Goal: Information Seeking & Learning: Learn about a topic

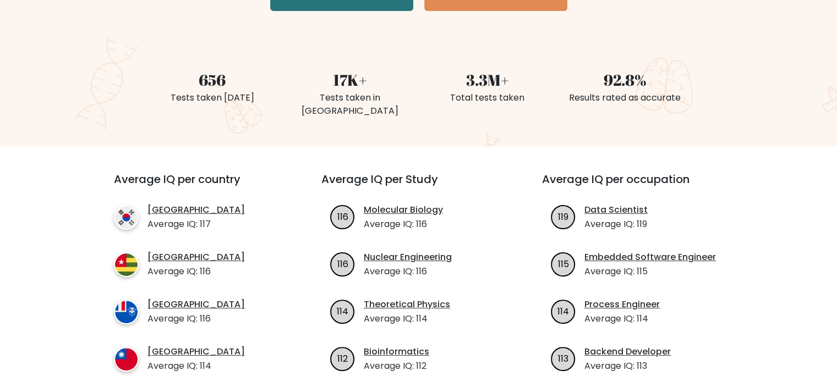
scroll to position [372, 0]
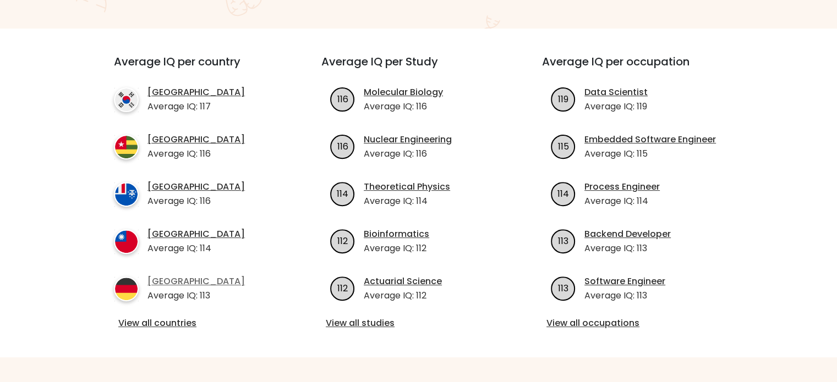
click at [167, 275] on link "[GEOGRAPHIC_DATA]" at bounding box center [195, 281] width 97 height 13
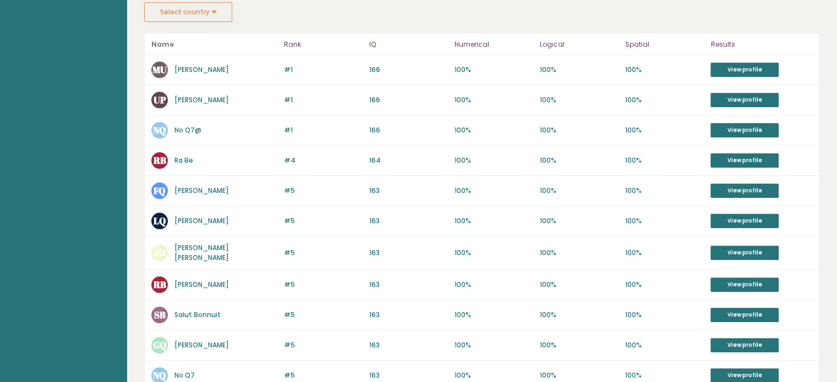
scroll to position [202, 0]
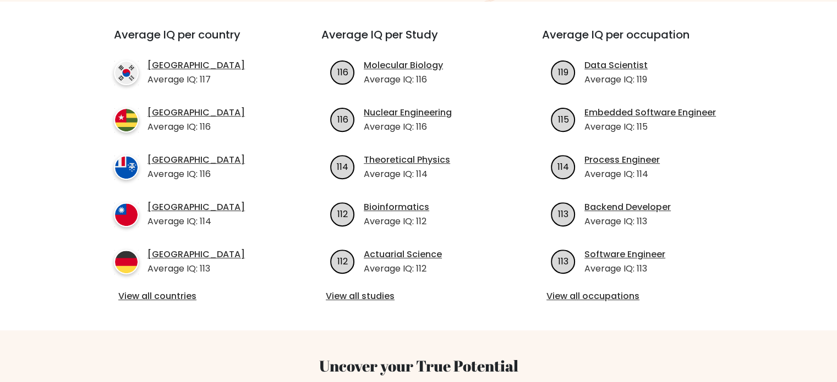
scroll to position [398, 0]
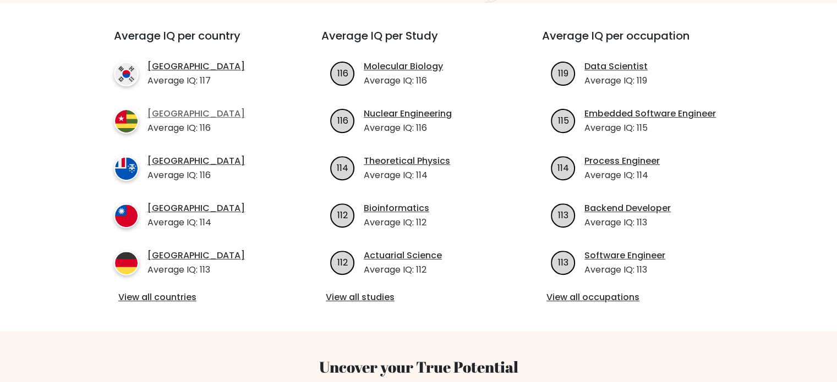
click at [158, 107] on link "[GEOGRAPHIC_DATA]" at bounding box center [195, 113] width 97 height 13
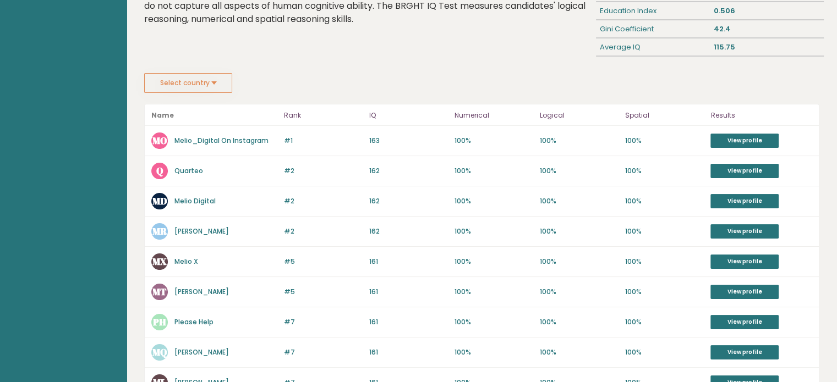
scroll to position [98, 0]
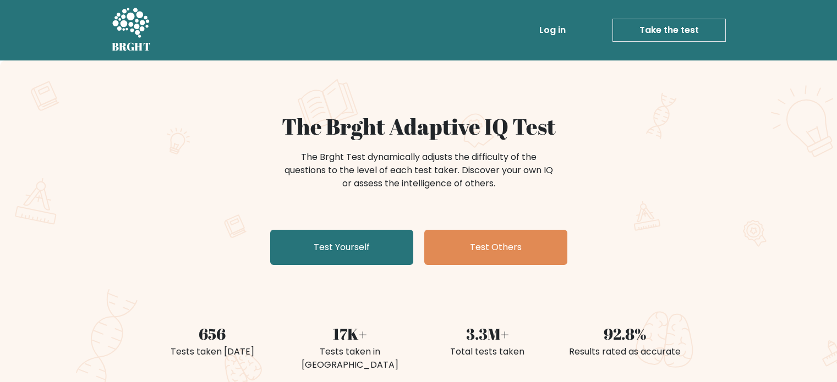
scroll to position [398, 0]
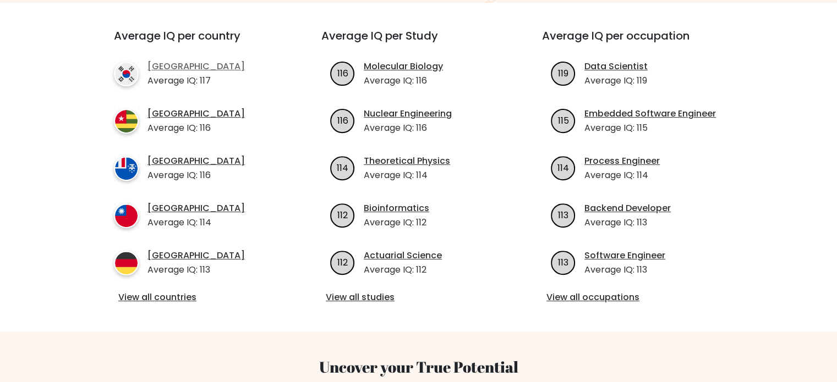
click at [174, 60] on link "[GEOGRAPHIC_DATA]" at bounding box center [195, 66] width 97 height 13
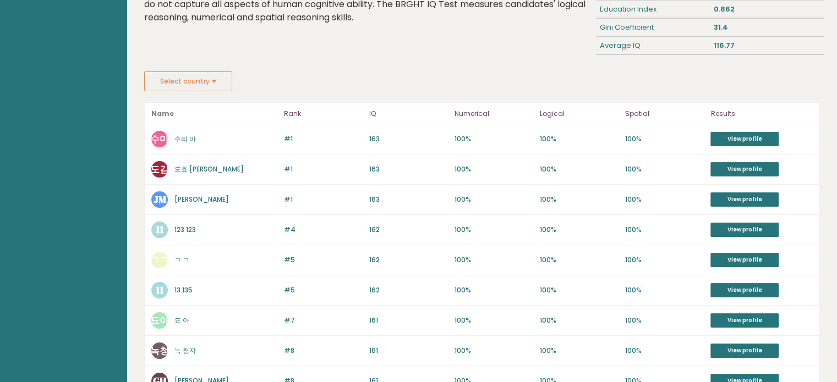
scroll to position [164, 0]
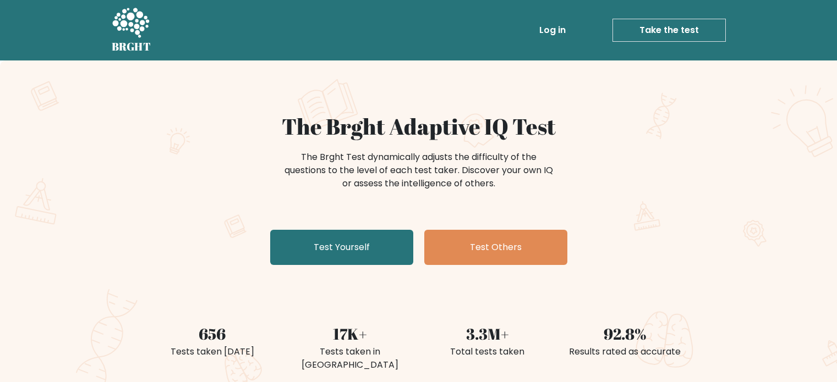
scroll to position [398, 0]
